Goal: Information Seeking & Learning: Learn about a topic

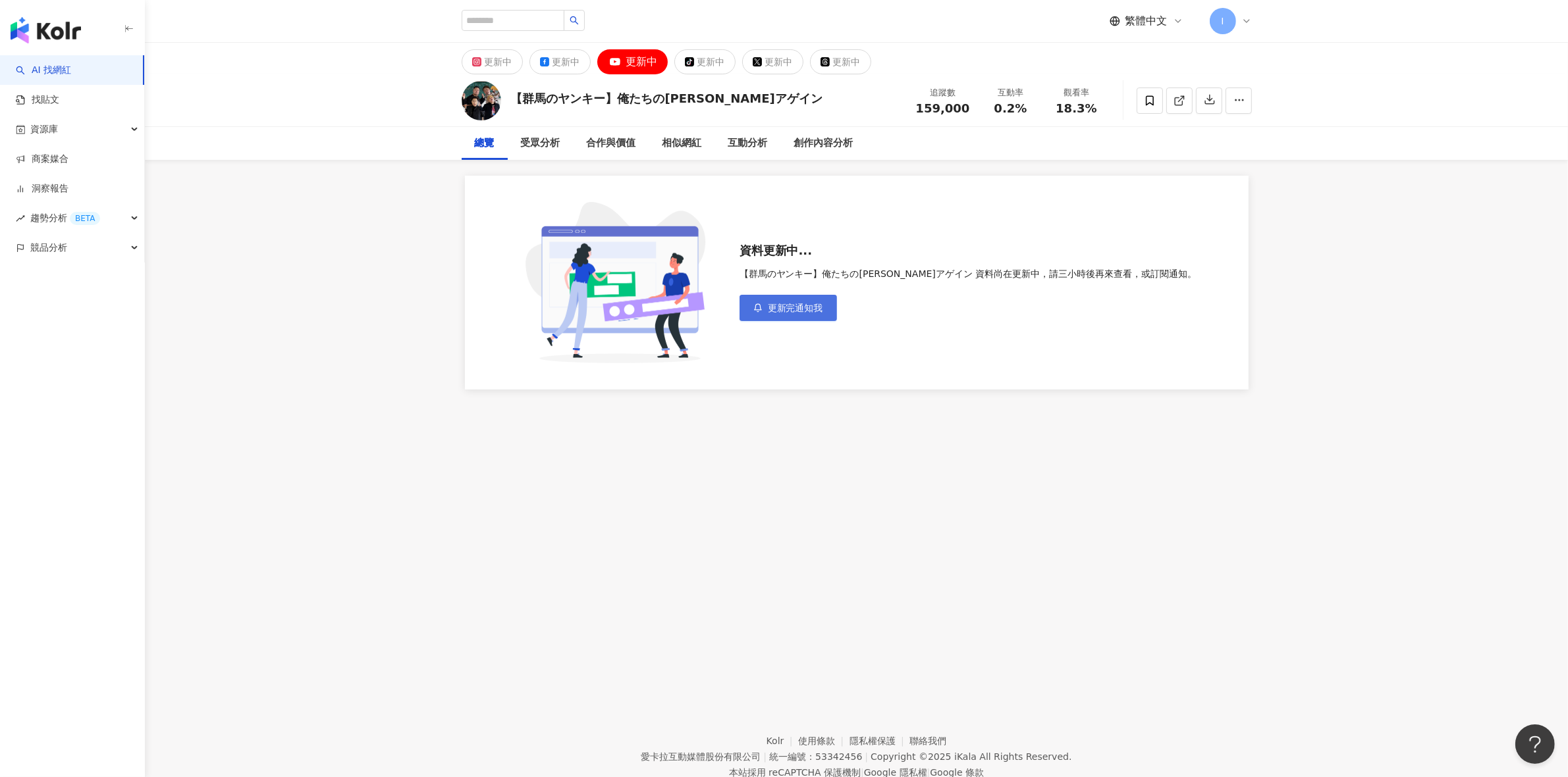
click at [823, 309] on span "更新完通知我" at bounding box center [795, 307] width 55 height 10
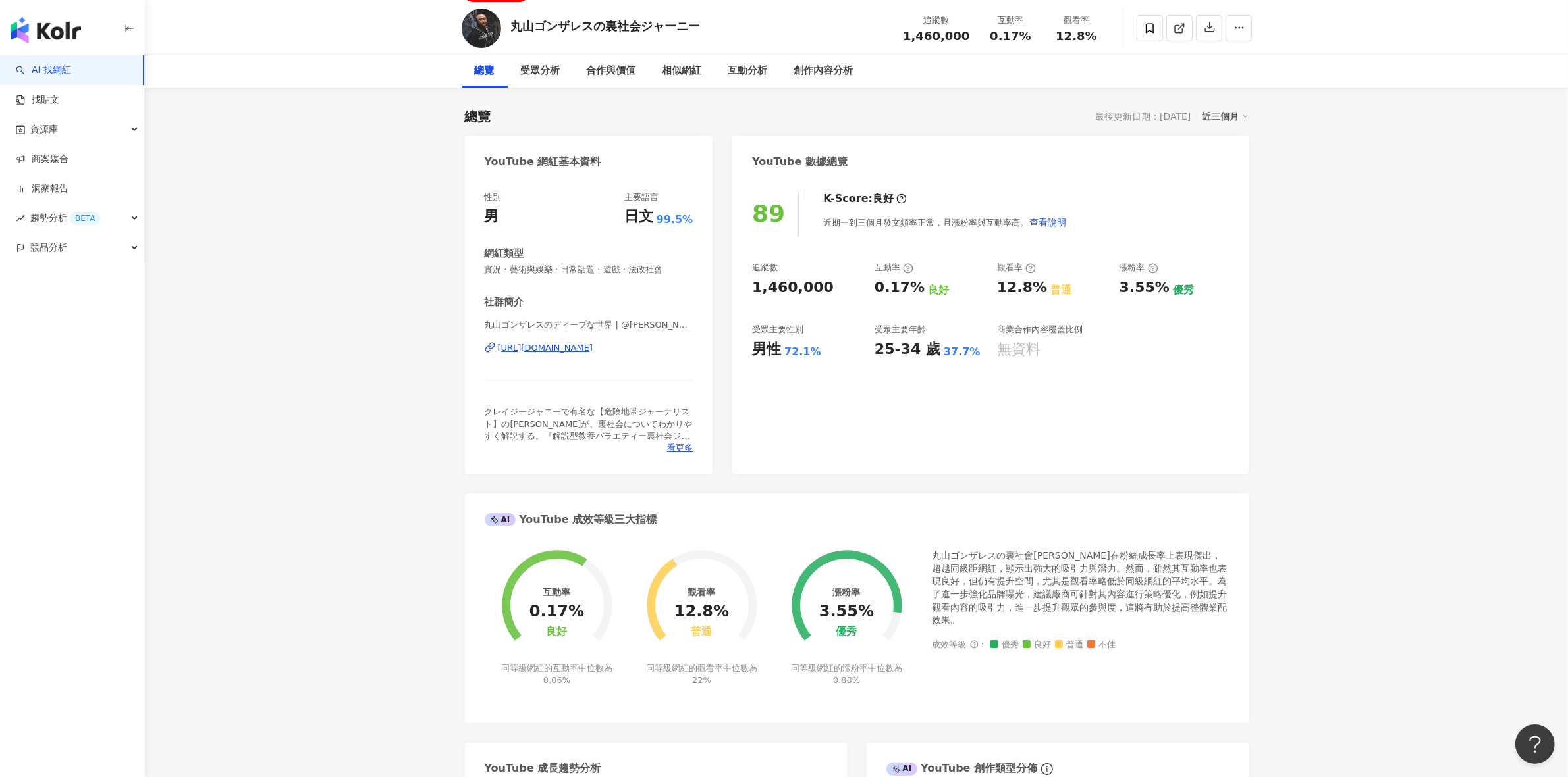
scroll to position [164, 0]
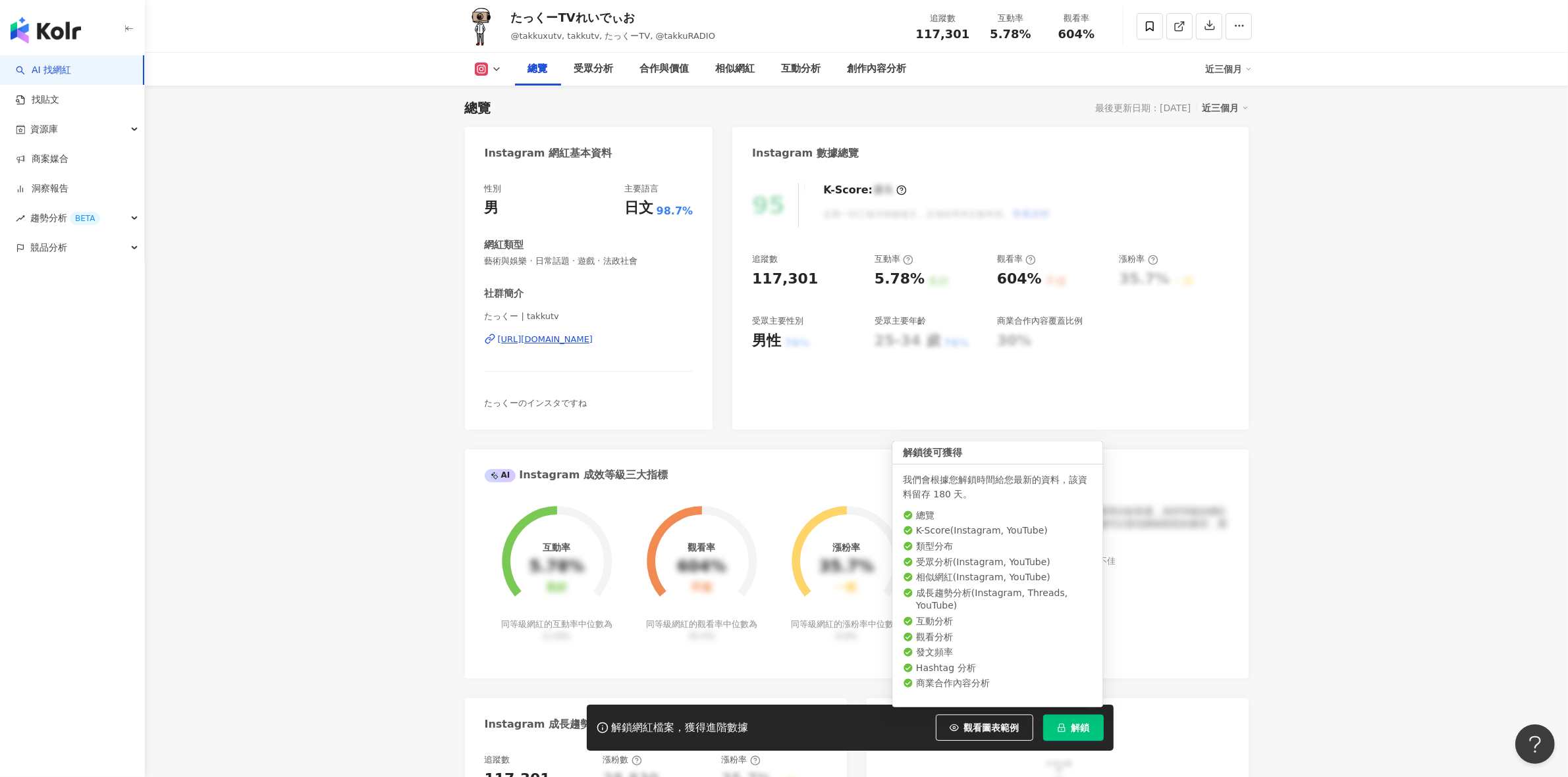
click at [1067, 729] on button "解鎖" at bounding box center [1074, 728] width 60 height 26
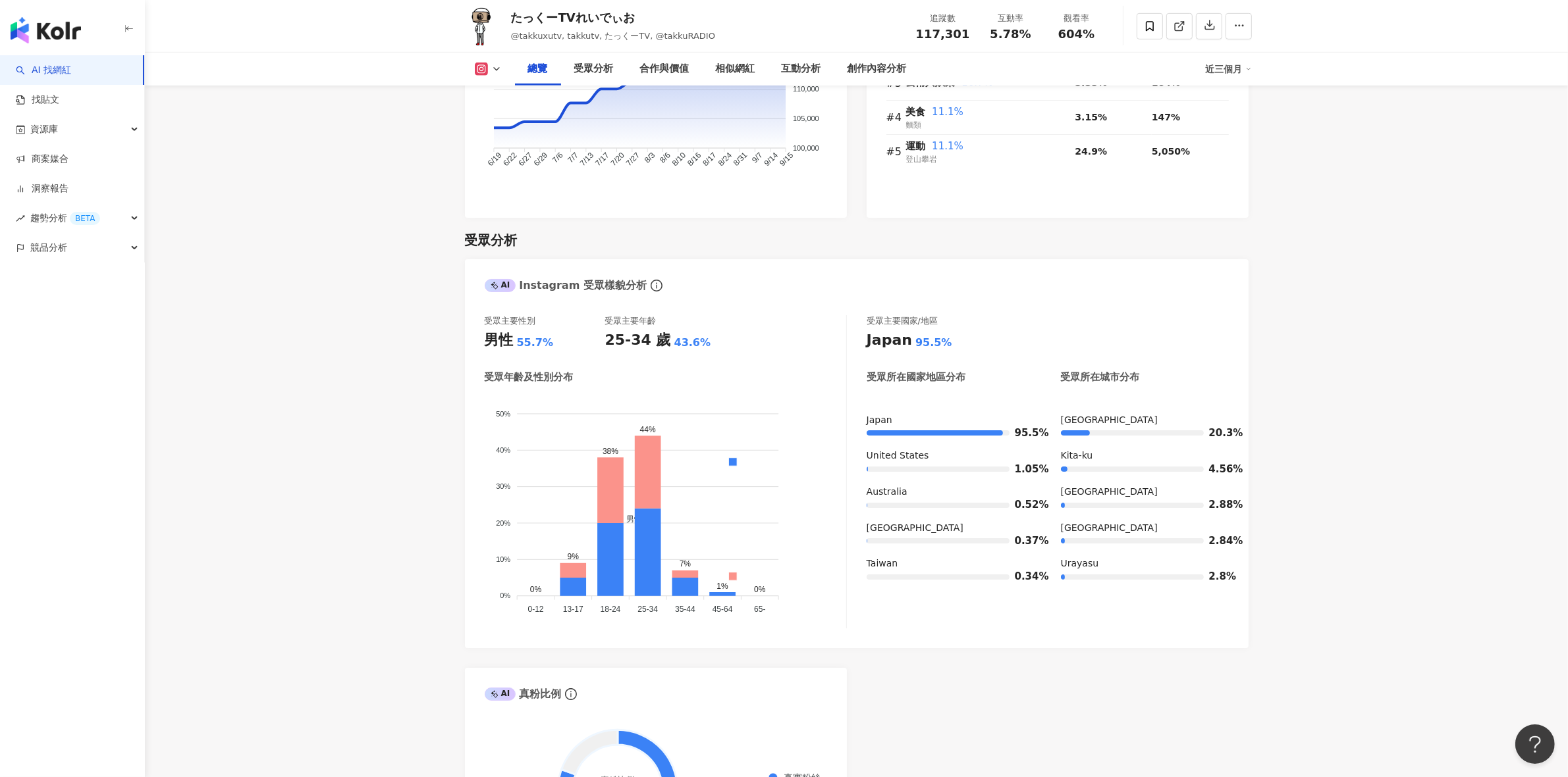
scroll to position [1152, 0]
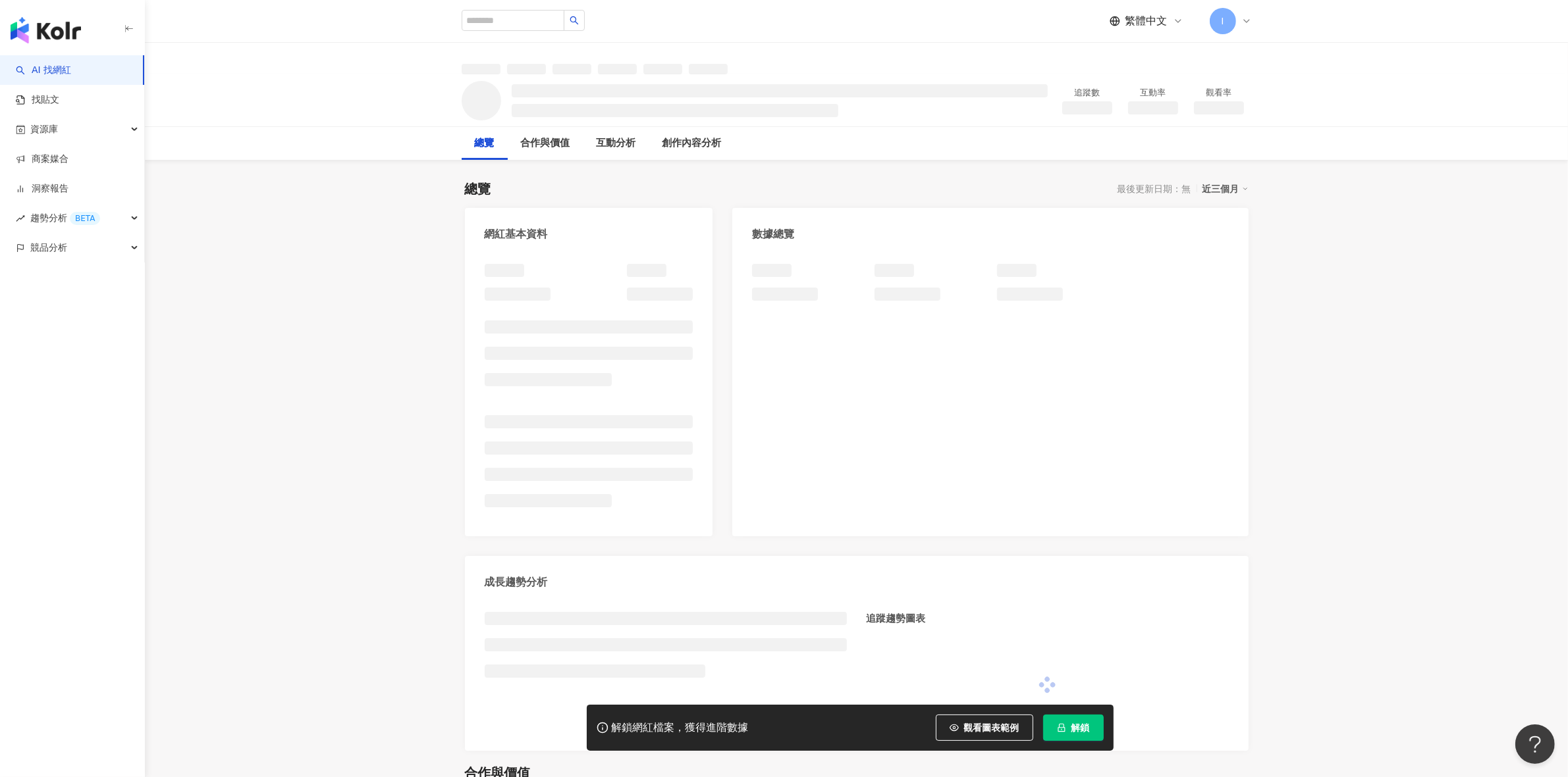
click at [1078, 727] on span "解鎖" at bounding box center [1081, 727] width 19 height 10
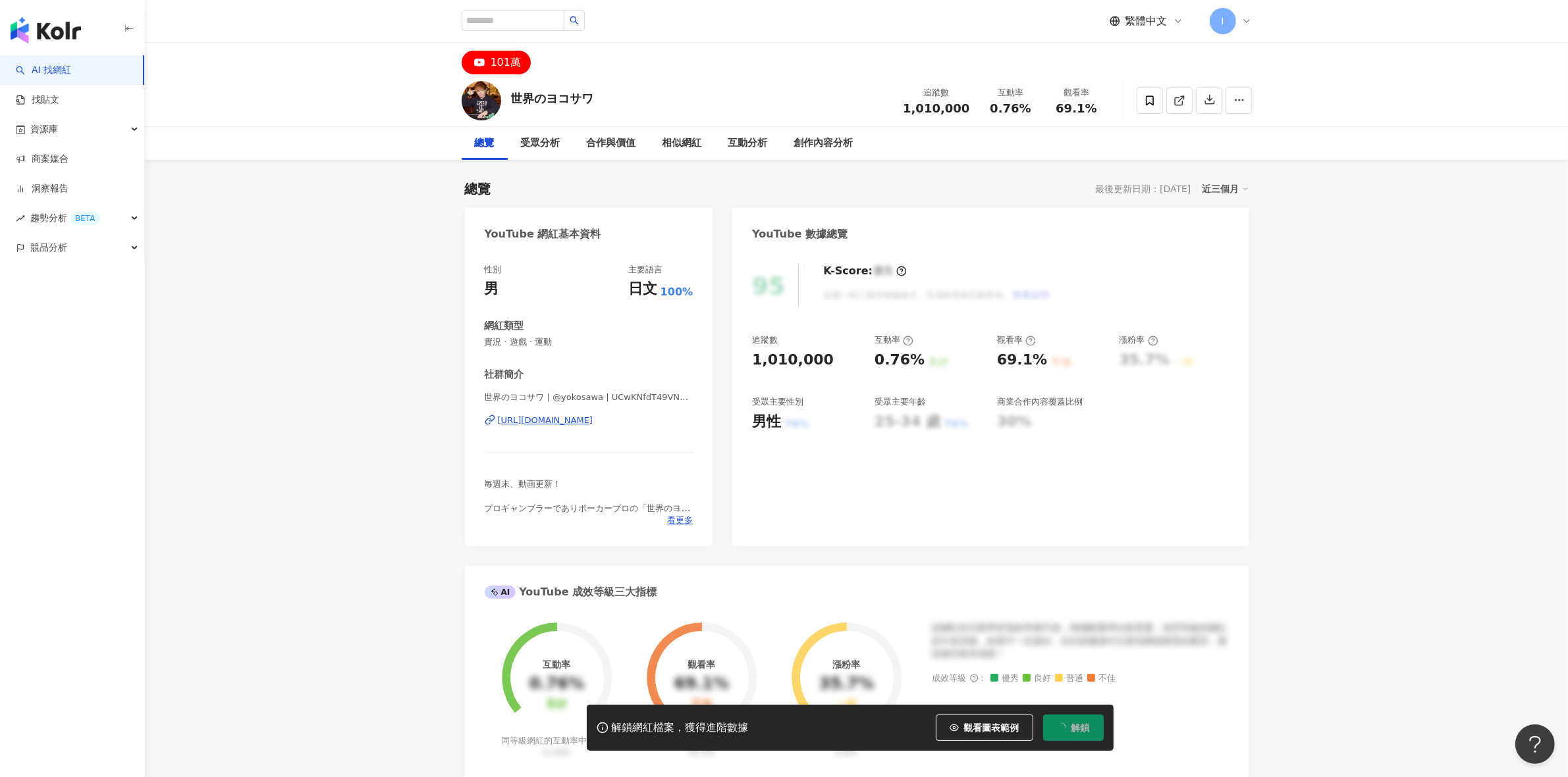
click at [1087, 732] on span "解鎖" at bounding box center [1081, 727] width 19 height 10
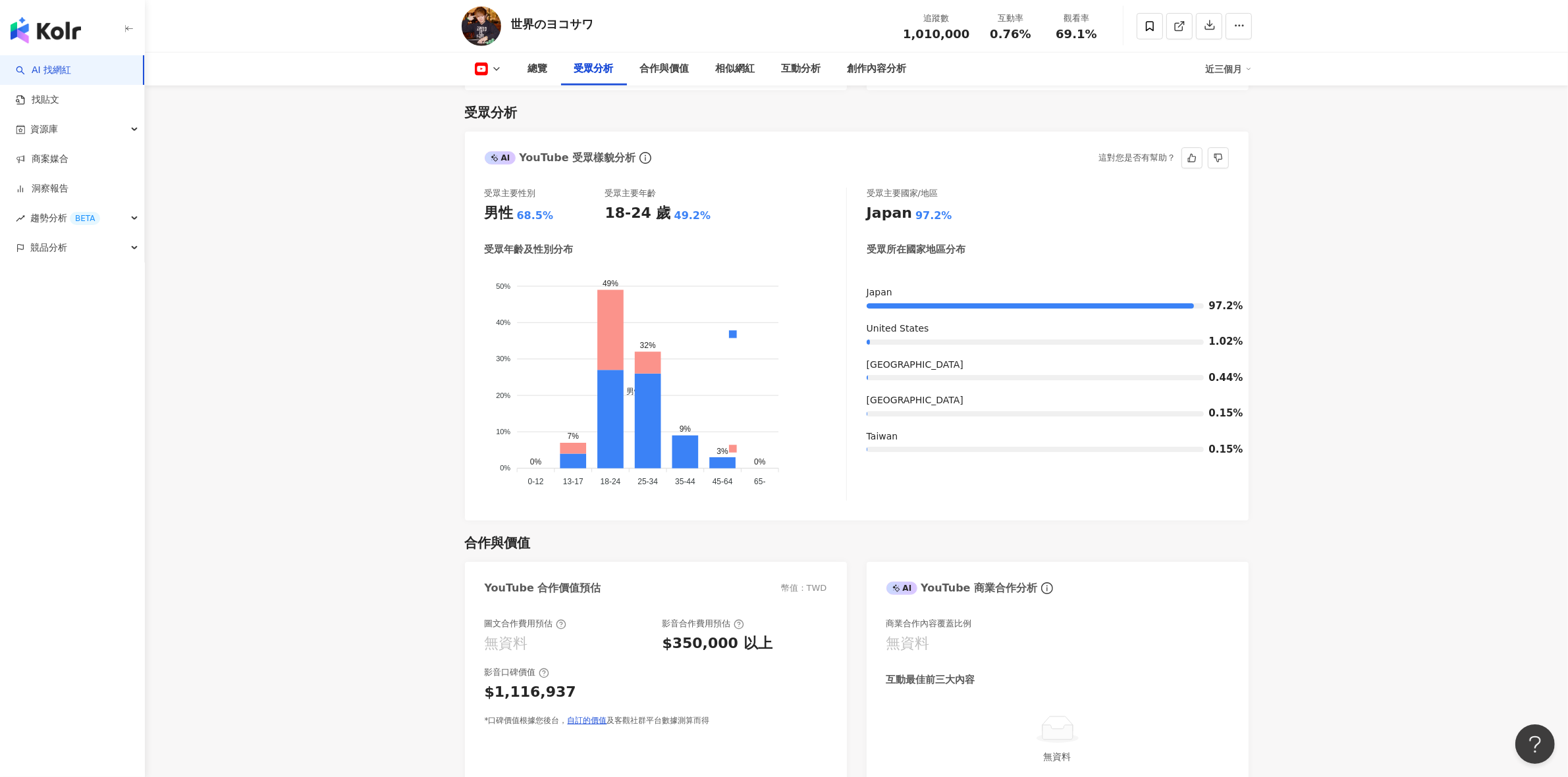
scroll to position [1235, 0]
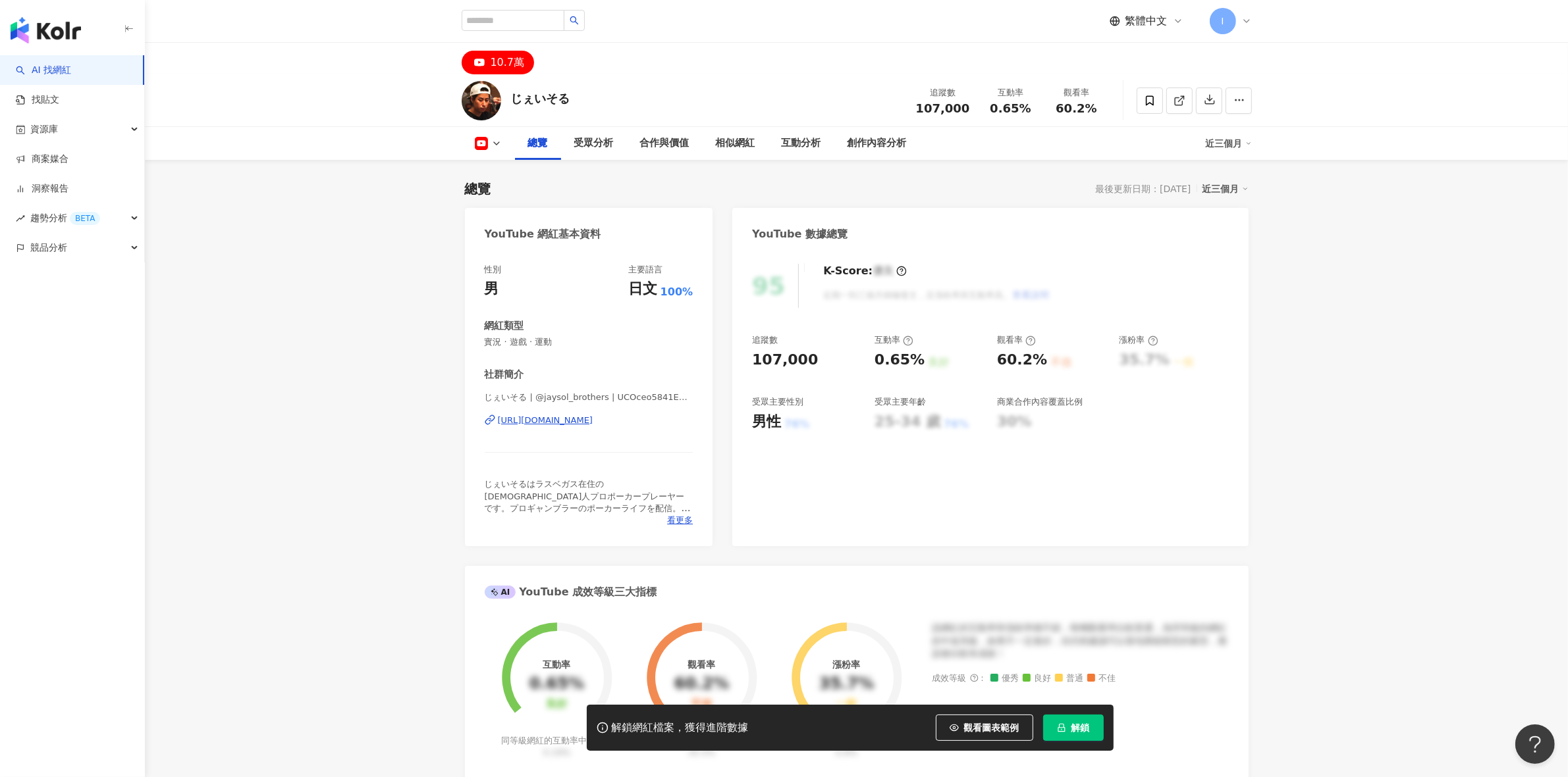
scroll to position [81, 0]
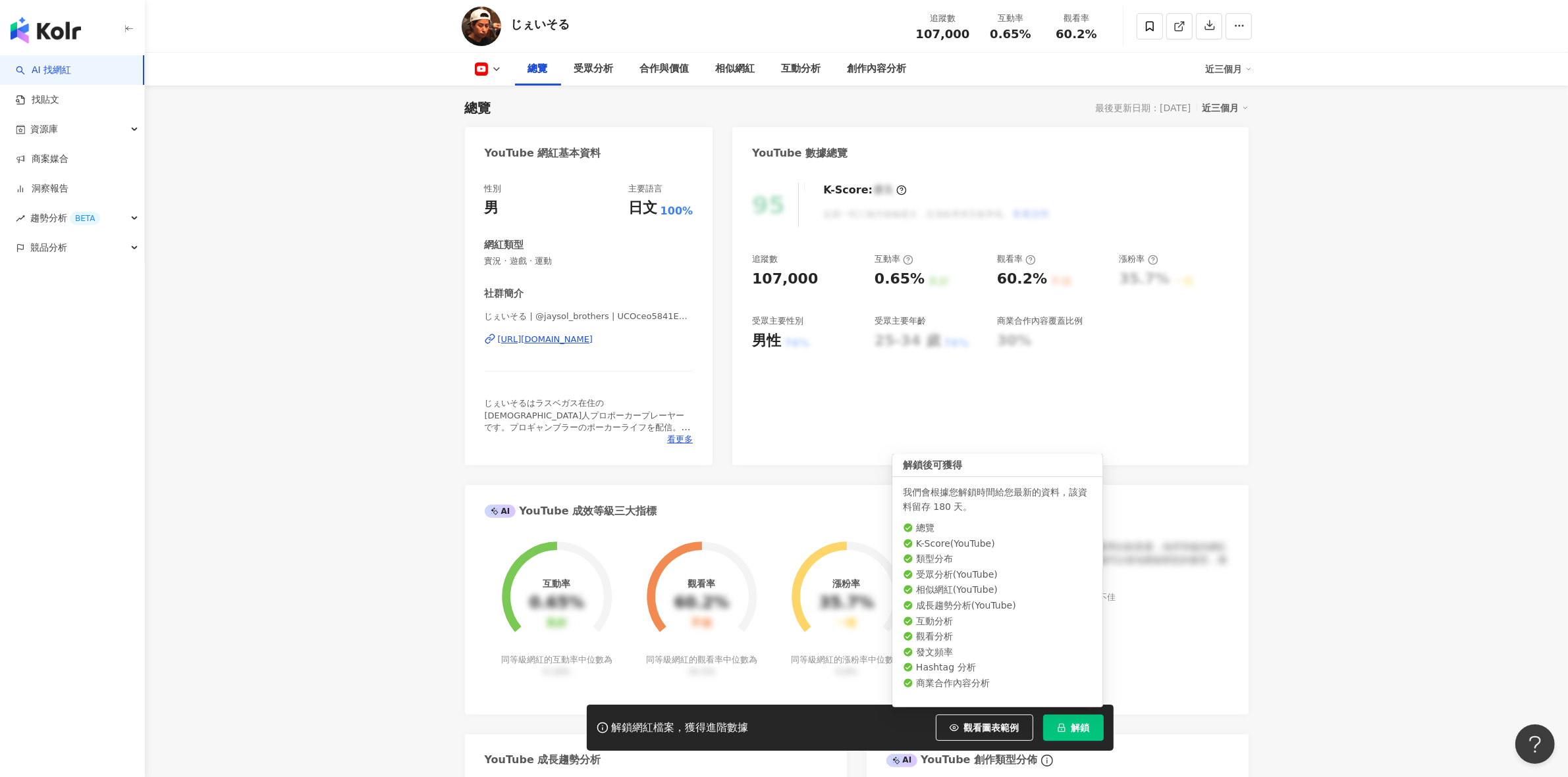
click at [1076, 725] on span "解鎖" at bounding box center [1081, 727] width 19 height 10
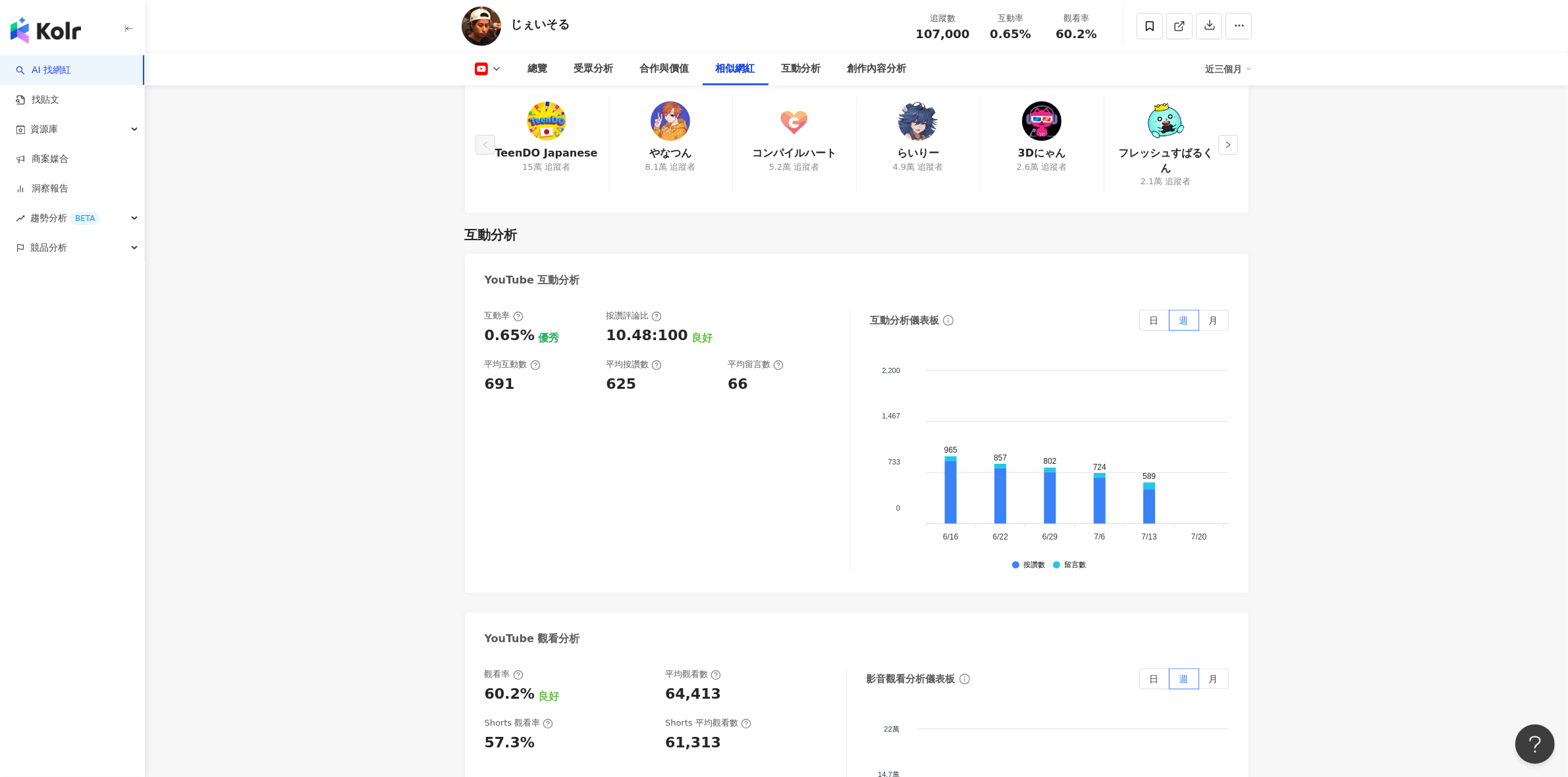
scroll to position [1975, 0]
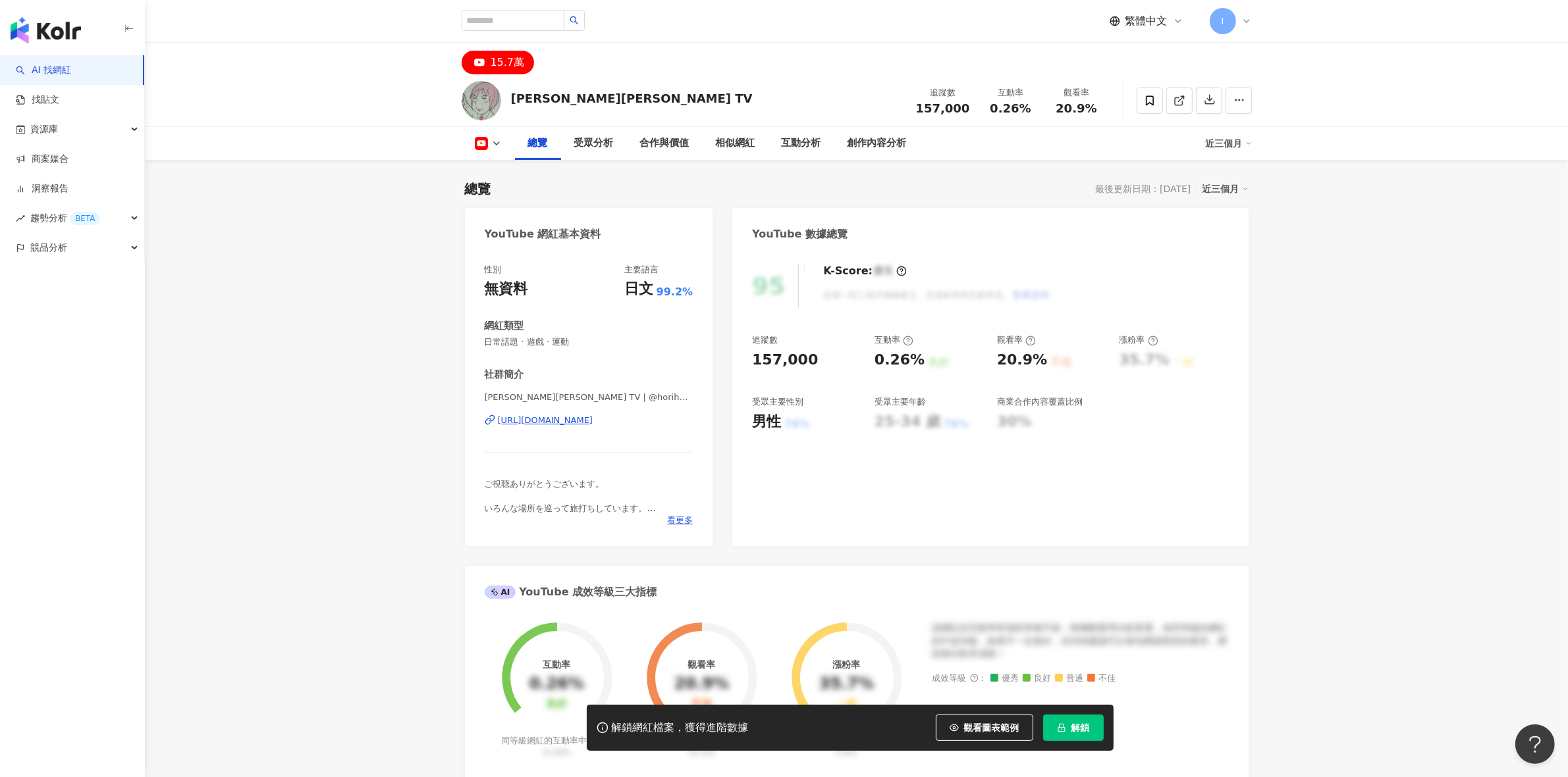
scroll to position [81, 0]
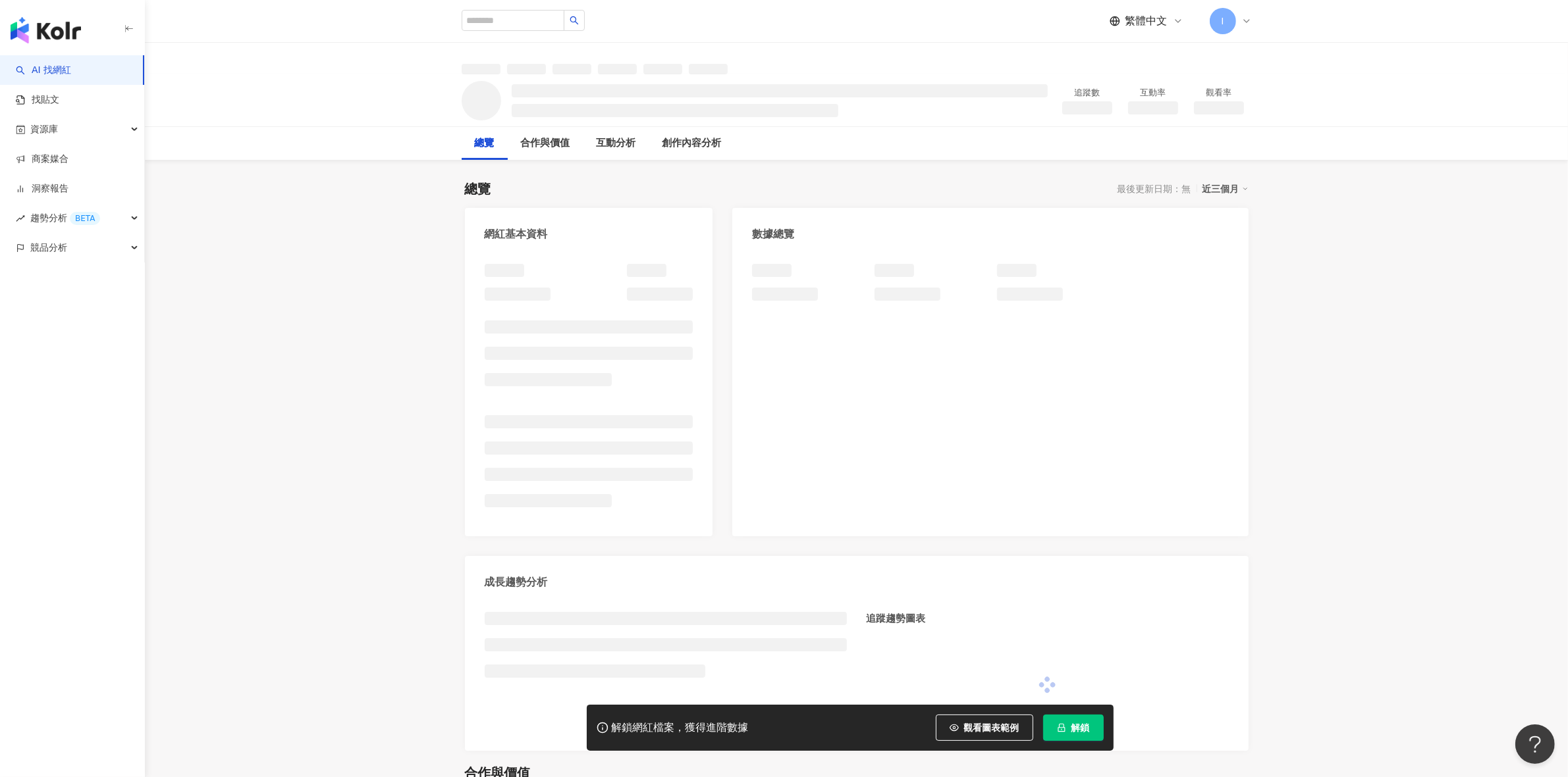
click at [1064, 733] on icon "lock" at bounding box center [1061, 728] width 9 height 9
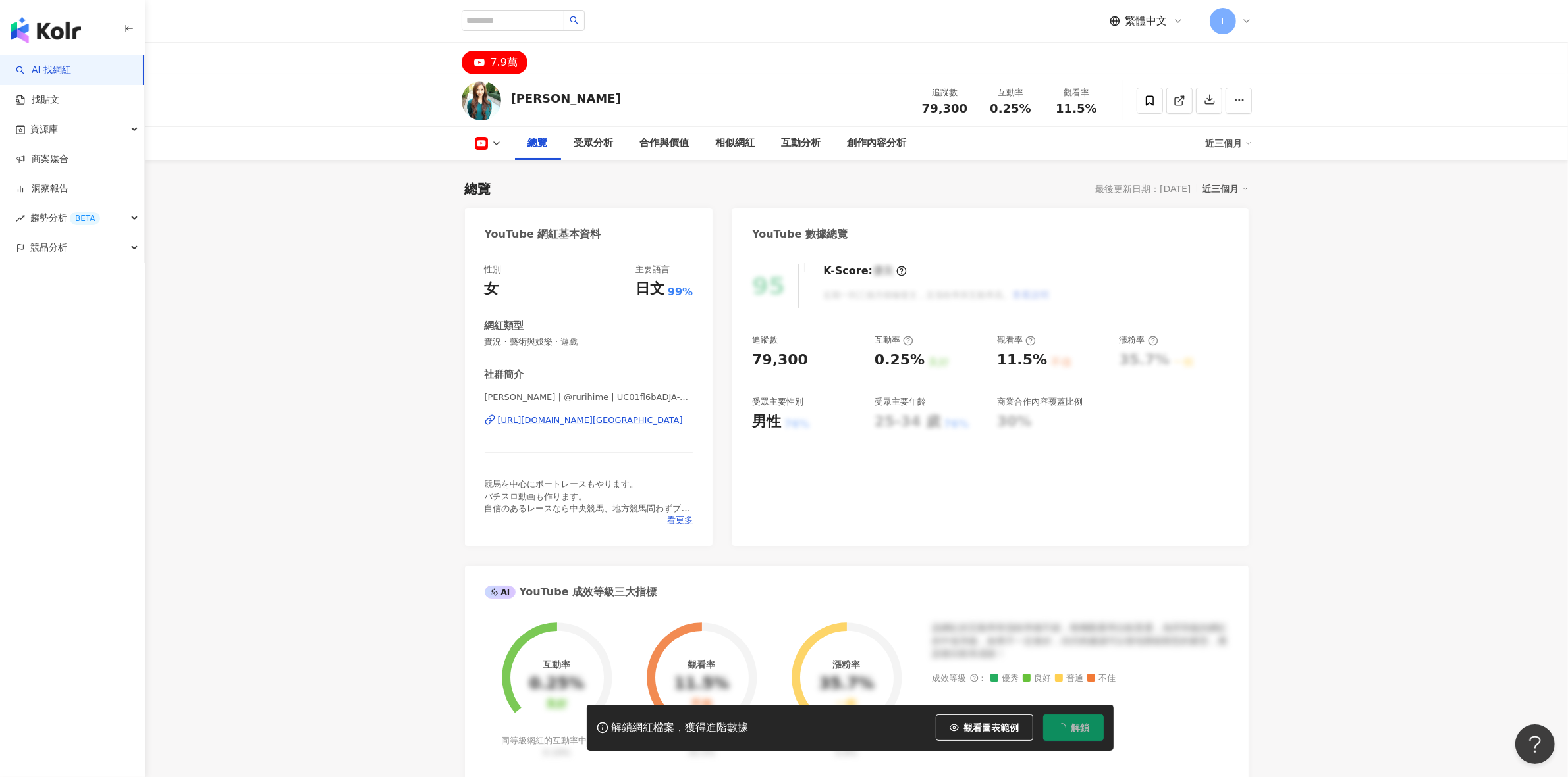
scroll to position [81, 0]
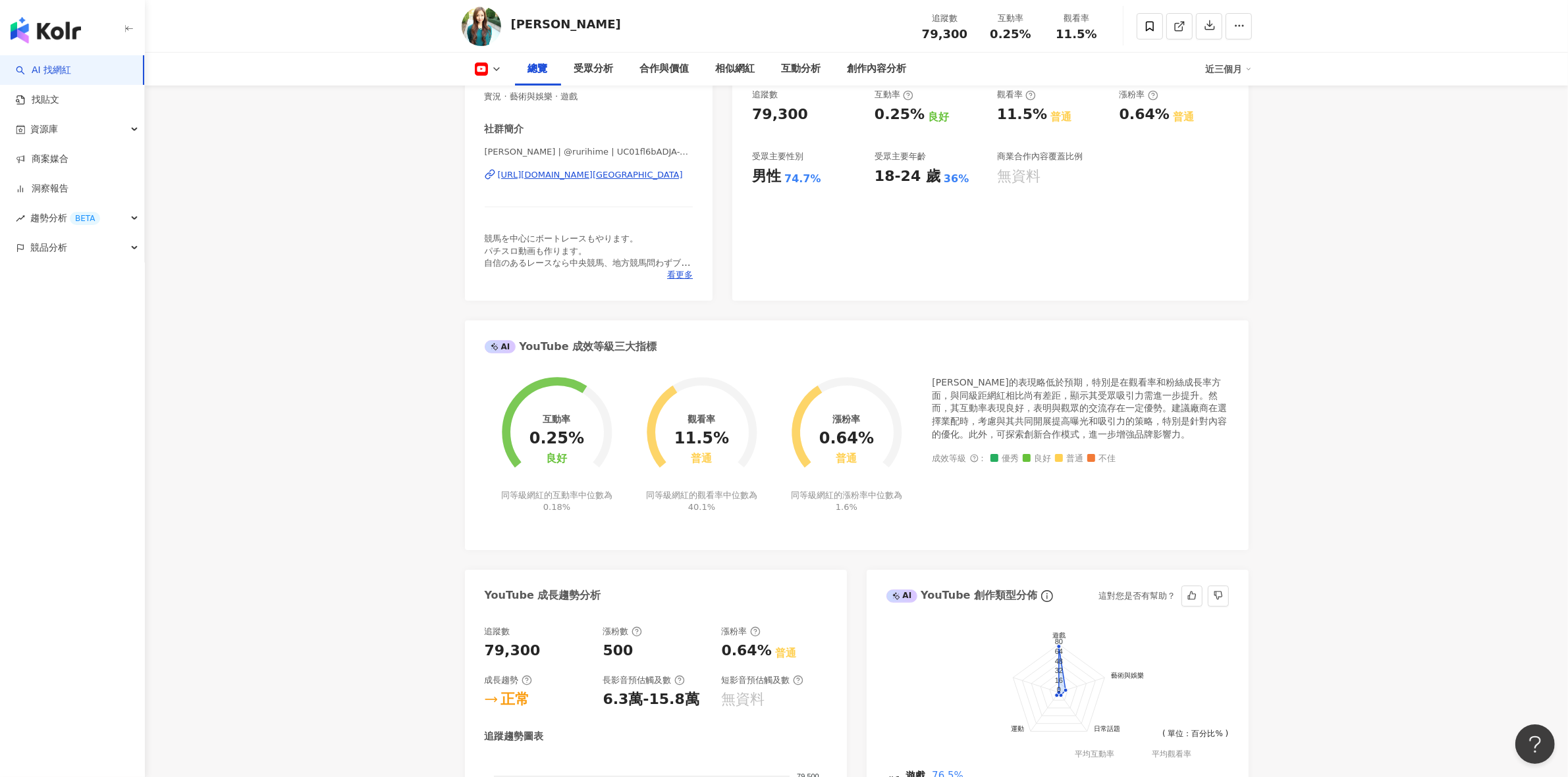
scroll to position [405, 0]
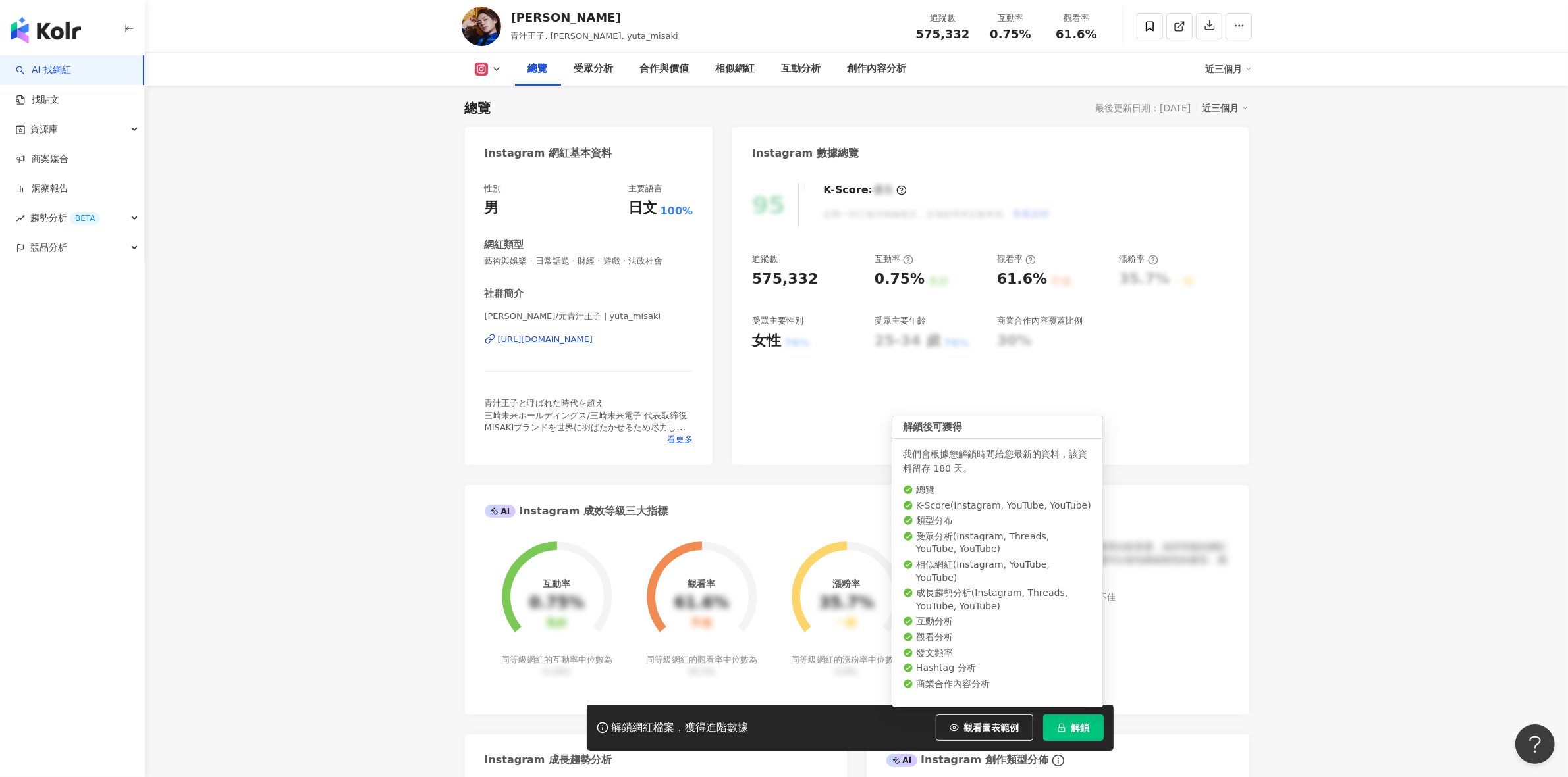
click at [1081, 729] on span "解鎖" at bounding box center [1081, 727] width 19 height 10
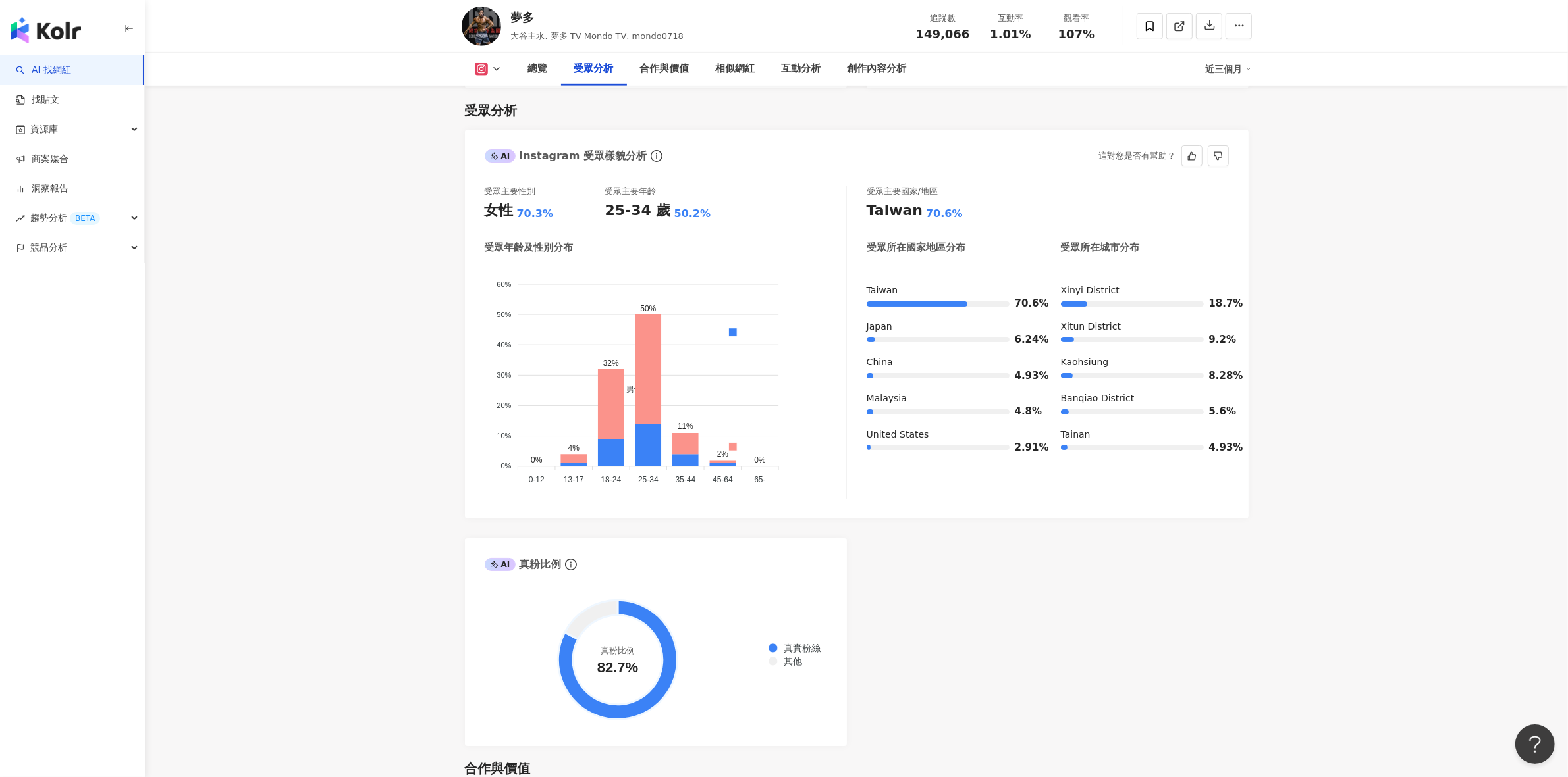
scroll to position [1068, 0]
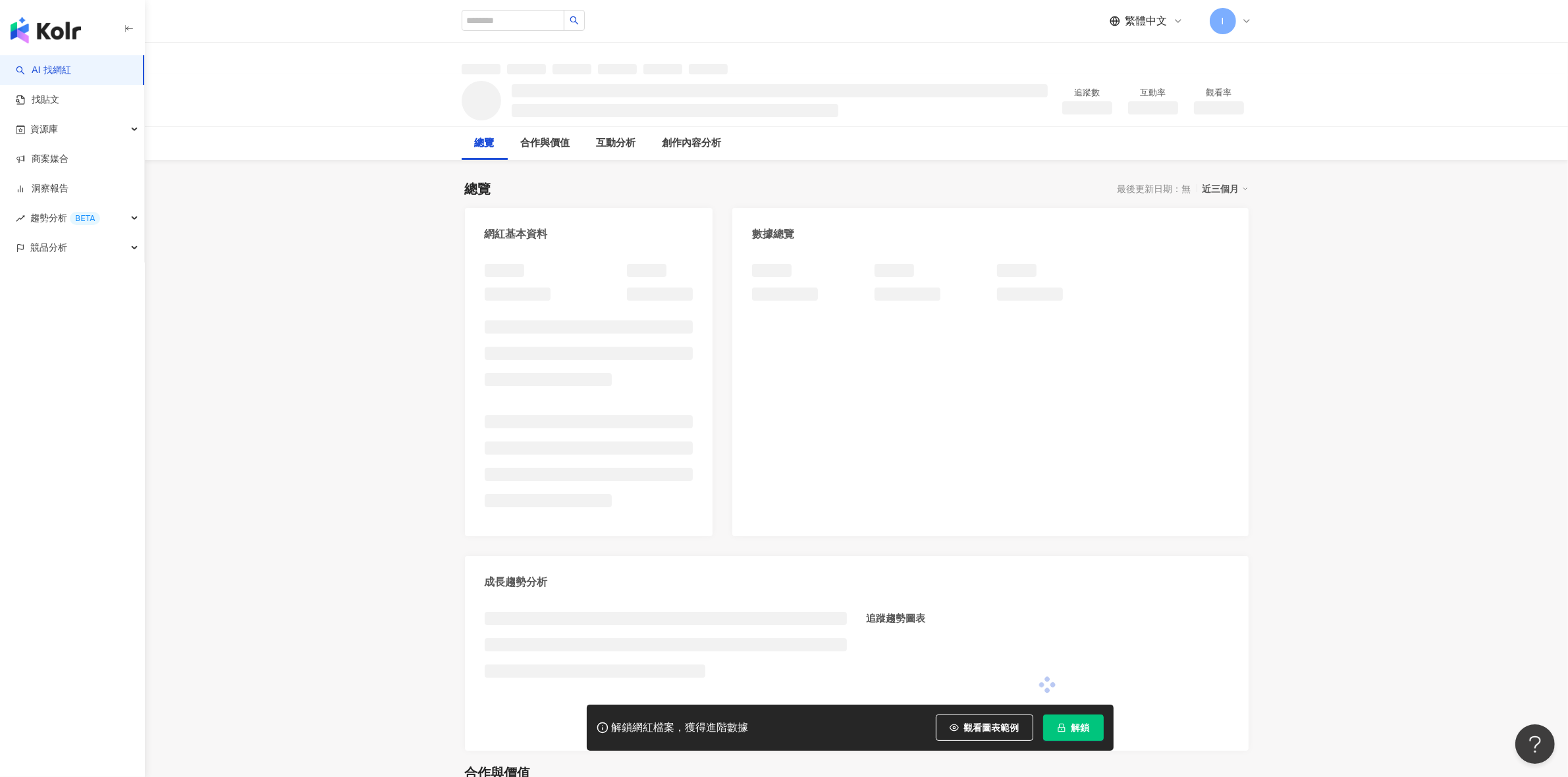
click at [1085, 736] on button "解鎖" at bounding box center [1074, 728] width 60 height 26
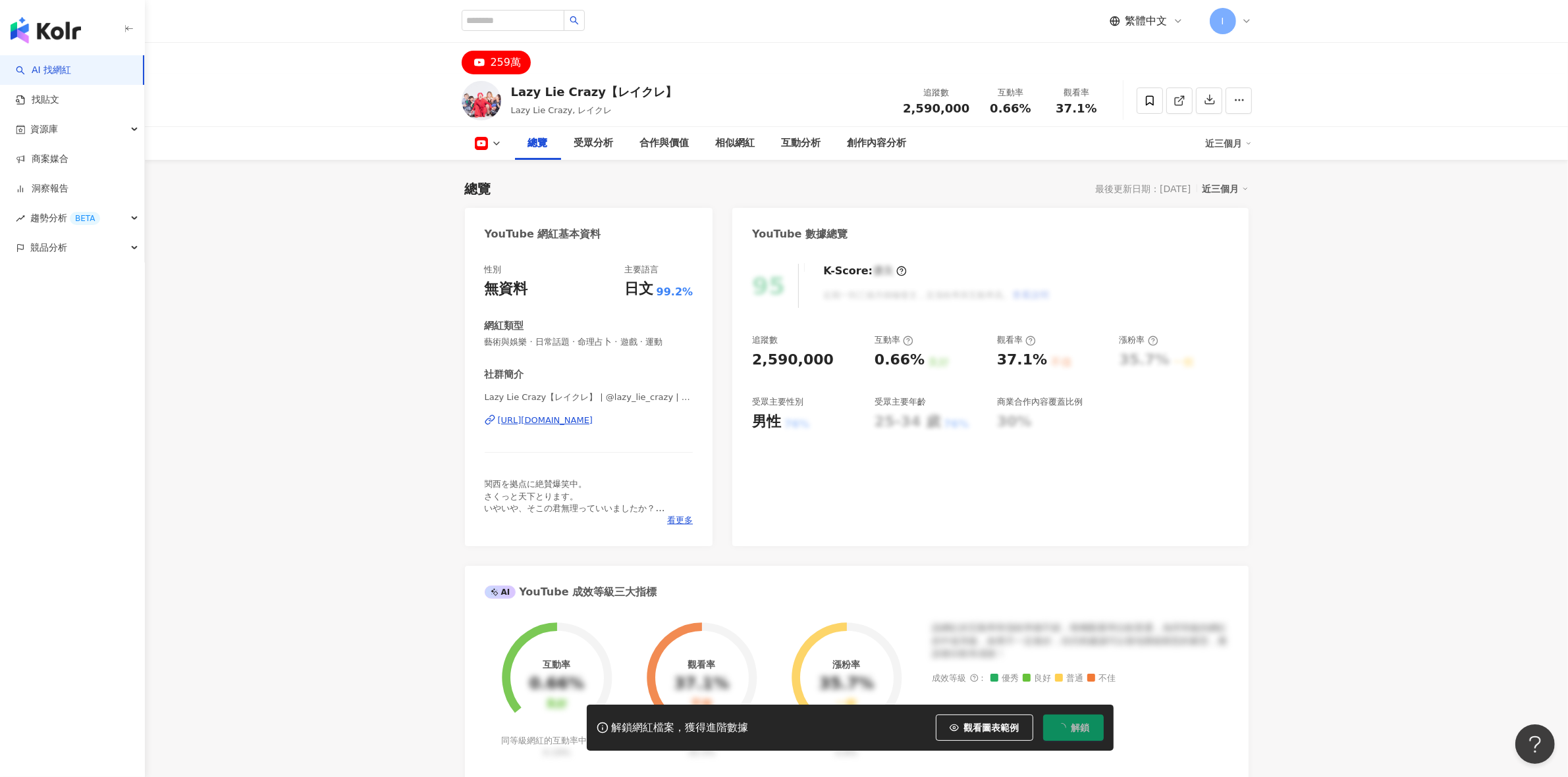
scroll to position [81, 0]
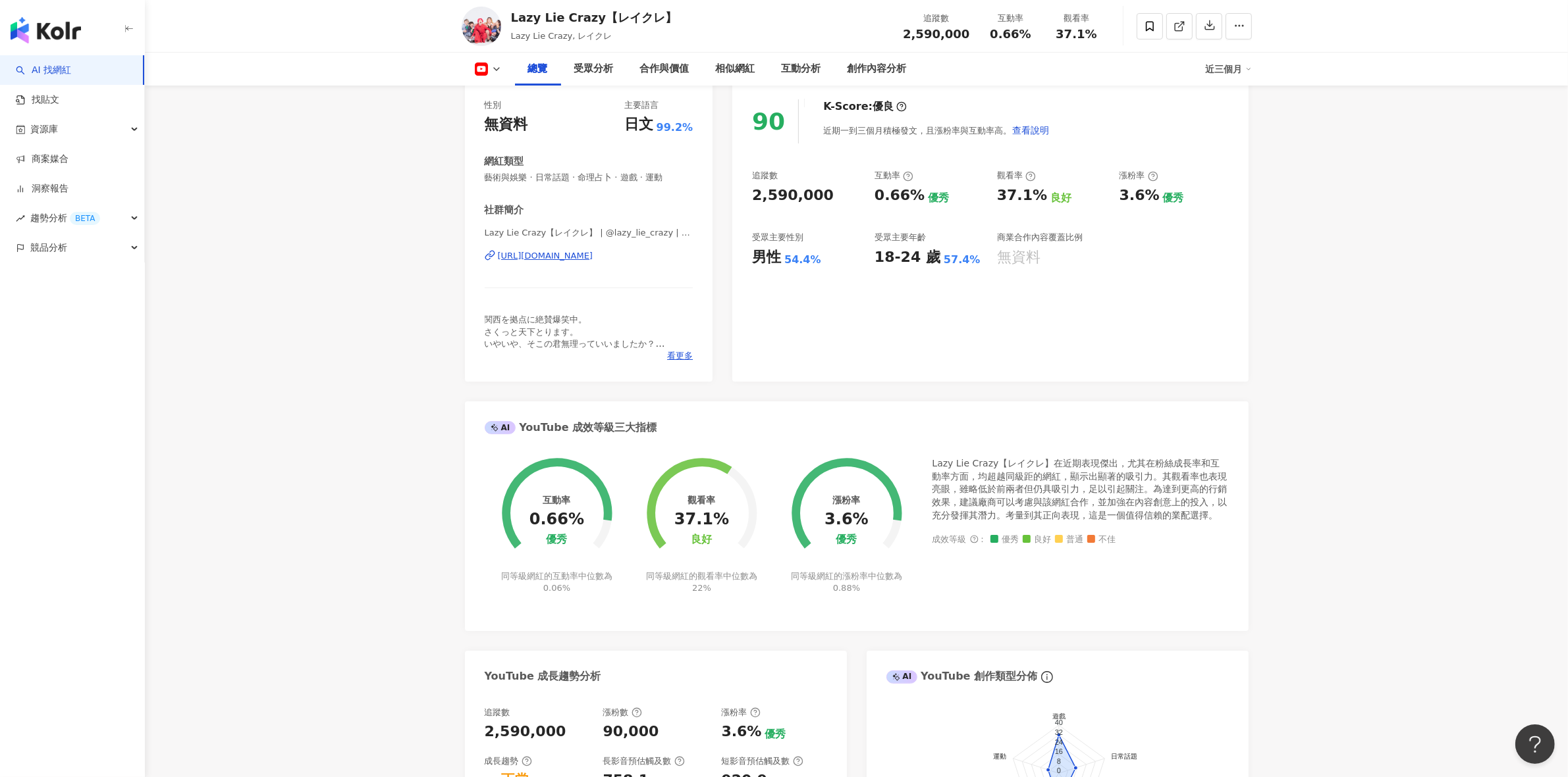
scroll to position [83, 0]
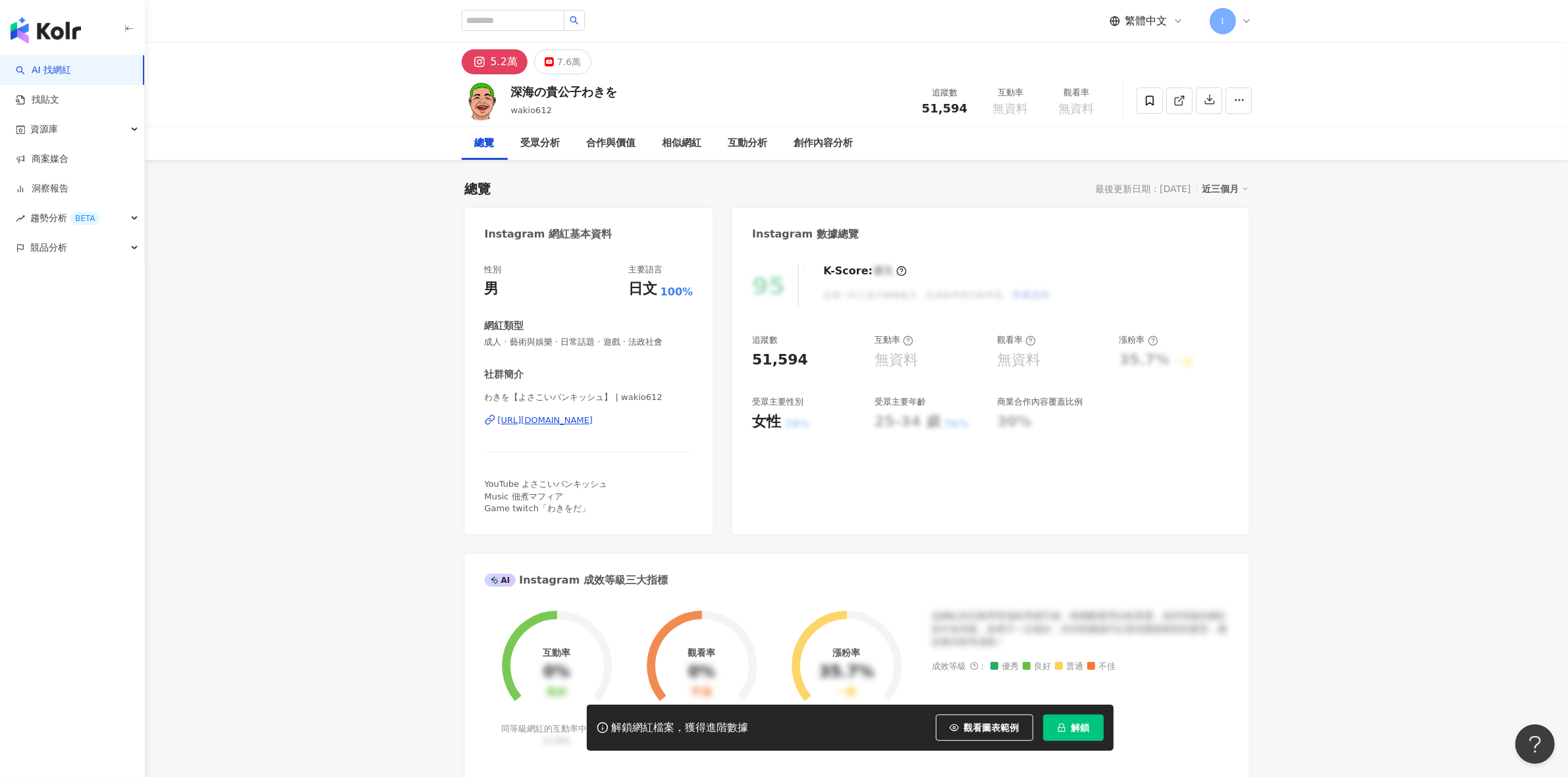
click at [1068, 726] on button "解鎖" at bounding box center [1074, 728] width 60 height 26
